Goal: Entertainment & Leisure: Consume media (video, audio)

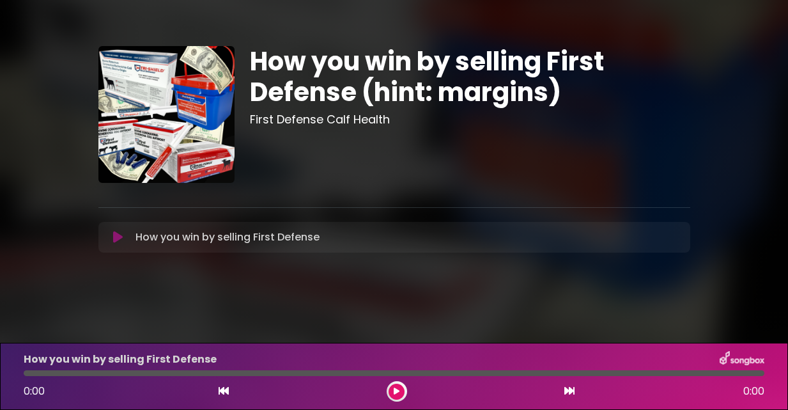
click at [123, 237] on button at bounding box center [118, 237] width 24 height 13
click at [115, 236] on icon at bounding box center [118, 237] width 10 height 13
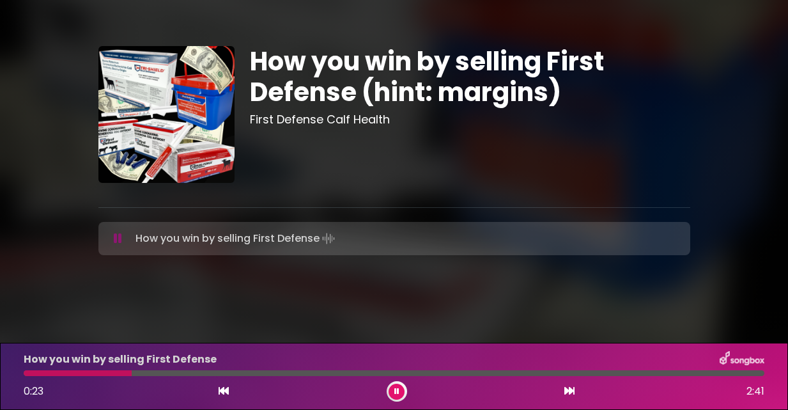
click at [397, 390] on icon at bounding box center [397, 391] width 5 height 8
